Goal: Task Accomplishment & Management: Manage account settings

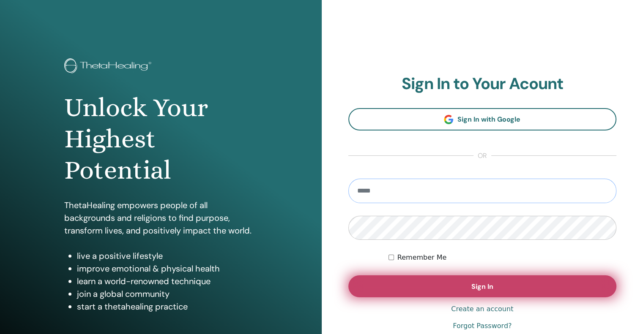
type input "**********"
click at [420, 287] on button "Sign In" at bounding box center [482, 287] width 268 height 22
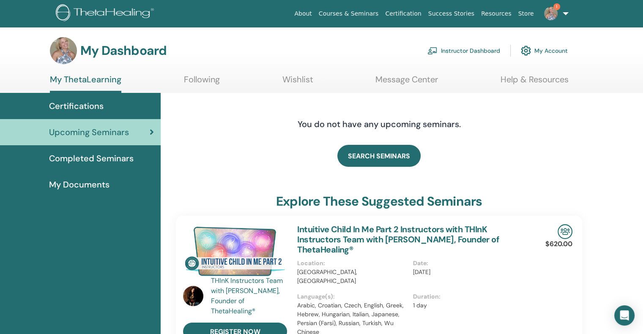
click at [459, 53] on link "Instructor Dashboard" at bounding box center [463, 50] width 73 height 19
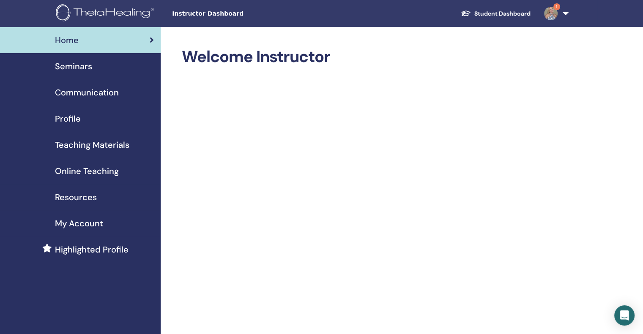
click at [85, 65] on span "Seminars" at bounding box center [73, 66] width 37 height 13
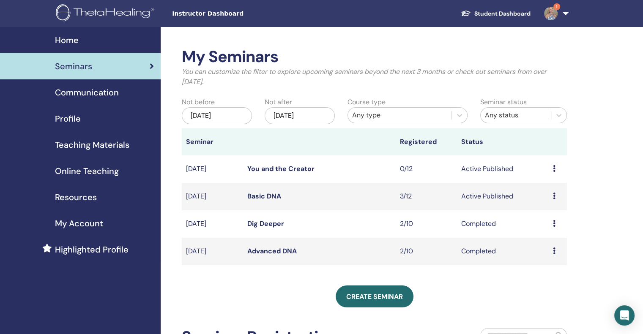
click at [265, 196] on link "Basic DNA" at bounding box center [264, 196] width 34 height 9
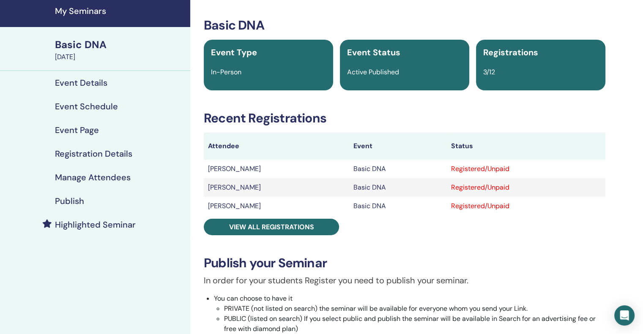
scroll to position [42, 0]
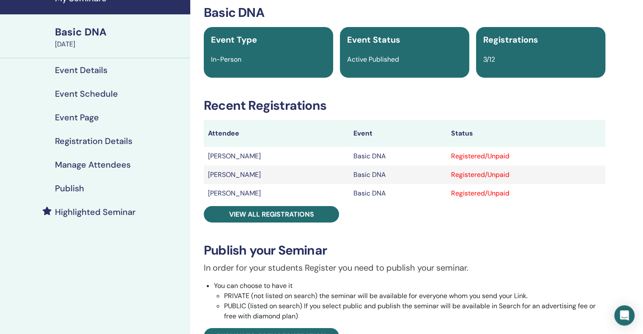
click at [497, 152] on div "Registered/Unpaid" at bounding box center [526, 156] width 150 height 10
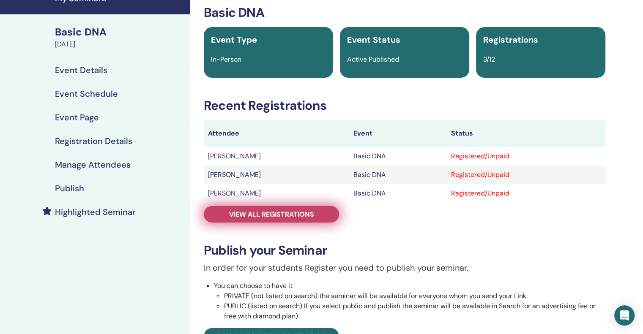
click at [254, 214] on span "View all registrations" at bounding box center [271, 214] width 85 height 9
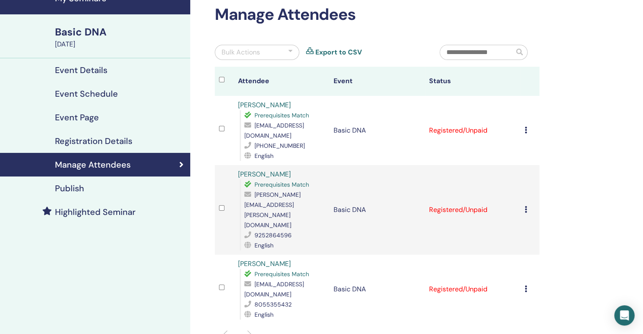
click at [526, 131] on icon at bounding box center [525, 130] width 3 height 7
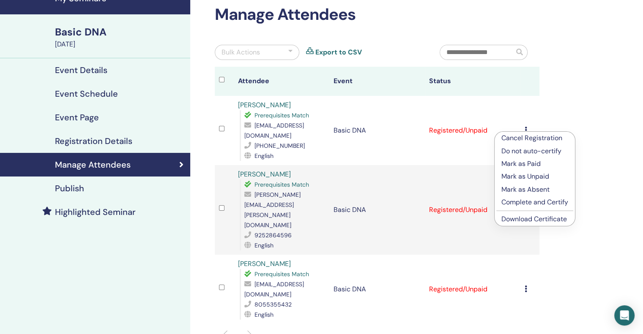
click at [518, 164] on p "Mark as Paid" at bounding box center [534, 164] width 67 height 10
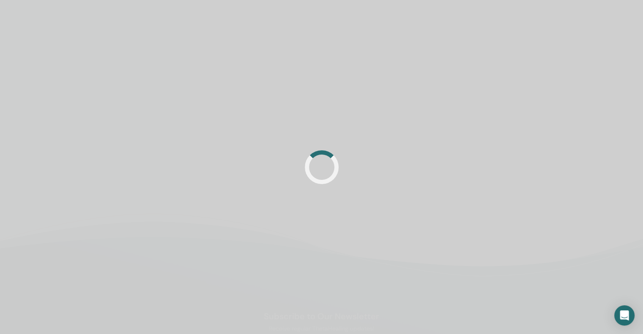
scroll to position [42, 0]
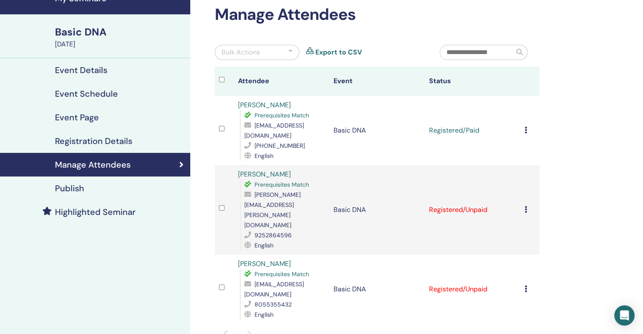
click at [525, 206] on icon at bounding box center [525, 209] width 3 height 7
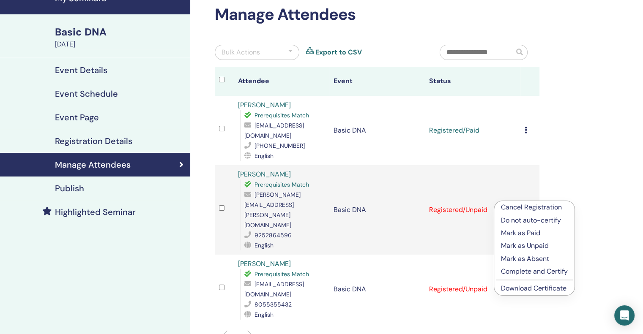
click at [521, 232] on p "Mark as Paid" at bounding box center [534, 233] width 67 height 10
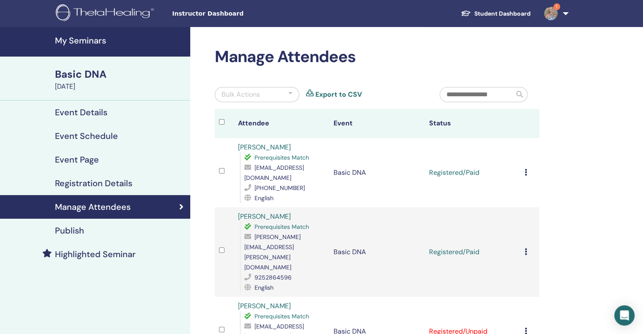
click at [76, 184] on h4 "Registration Details" at bounding box center [93, 183] width 77 height 10
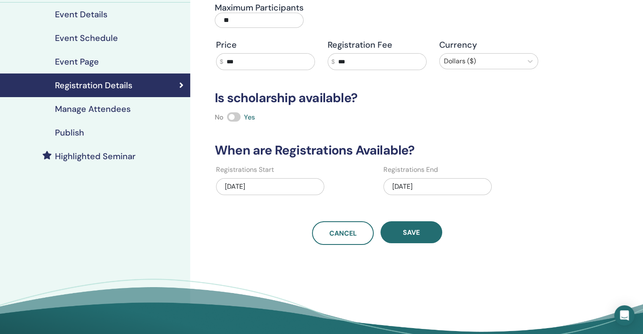
scroll to position [85, 0]
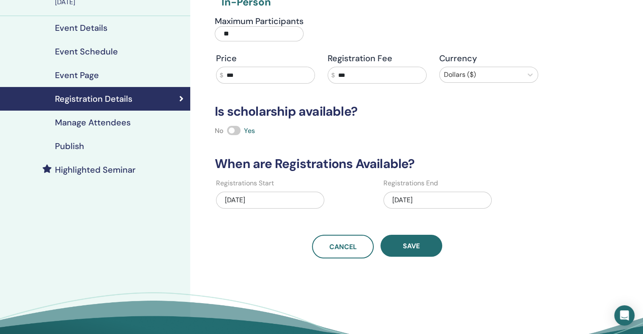
click at [69, 75] on h4 "Event Page" at bounding box center [77, 75] width 44 height 10
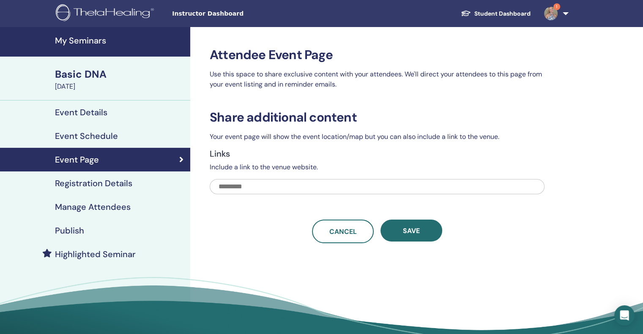
click at [91, 134] on h4 "Event Schedule" at bounding box center [86, 136] width 63 height 10
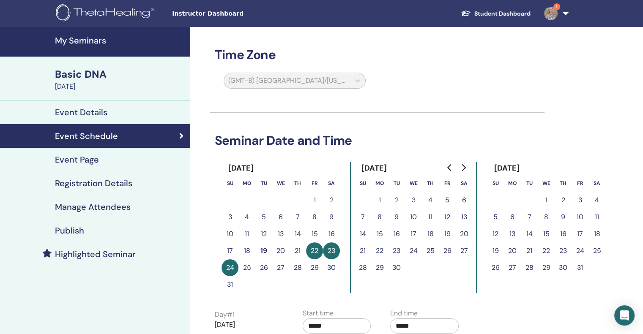
click at [88, 109] on h4 "Event Details" at bounding box center [81, 112] width 52 height 10
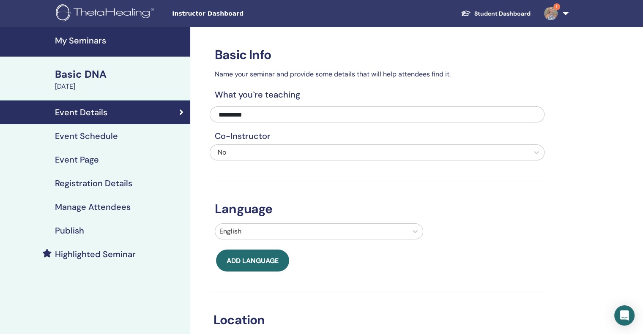
click at [76, 72] on div "Basic DNA" at bounding box center [120, 74] width 130 height 14
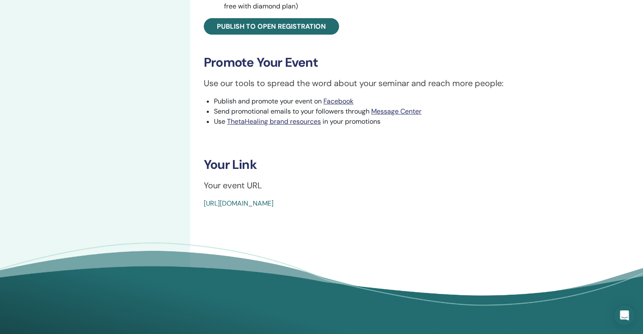
scroll to position [338, 0]
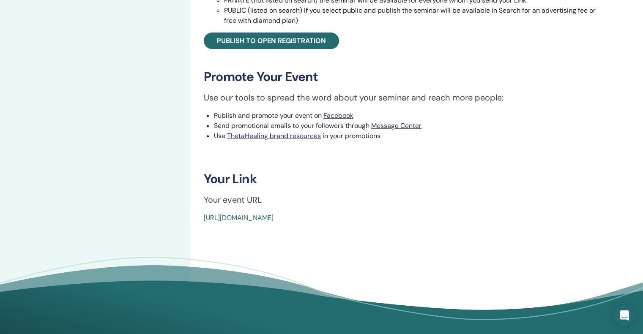
drag, startPoint x: 398, startPoint y: 217, endPoint x: 197, endPoint y: 223, distance: 200.8
drag, startPoint x: 218, startPoint y: 219, endPoint x: 411, endPoint y: 216, distance: 192.3
click at [411, 216] on div "[URL][DOMAIN_NAME]" at bounding box center [371, 218] width 335 height 10
